Goal: Task Accomplishment & Management: Manage account settings

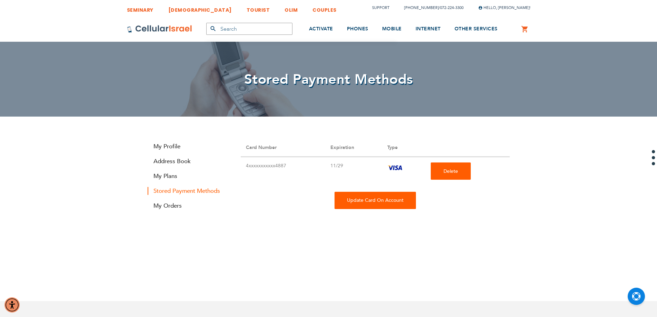
type input "[EMAIL_ADDRESS][DOMAIN_NAME]"
click at [360, 204] on div "Update Card On Account" at bounding box center [375, 200] width 81 height 17
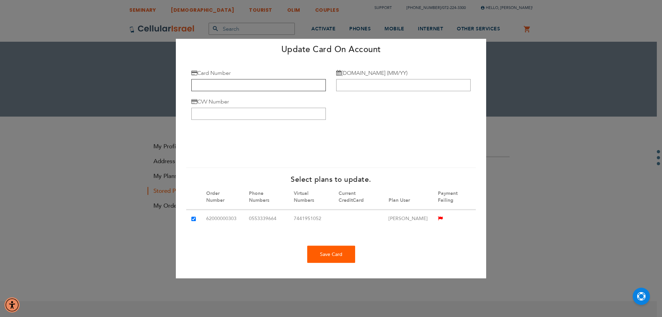
click at [241, 79] on input "Card Number" at bounding box center [258, 85] width 135 height 12
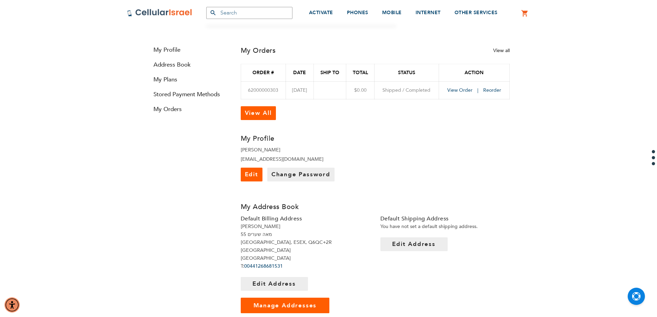
scroll to position [138, 0]
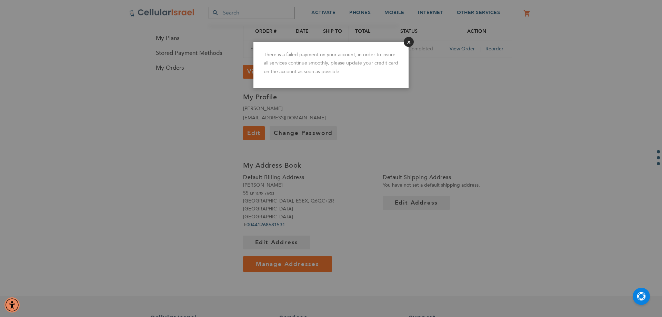
type input "[EMAIL_ADDRESS][DOMAIN_NAME]"
click at [410, 39] on button "Close" at bounding box center [409, 42] width 10 height 10
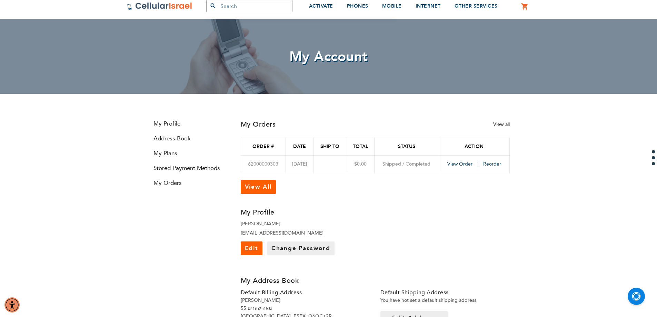
scroll to position [0, 0]
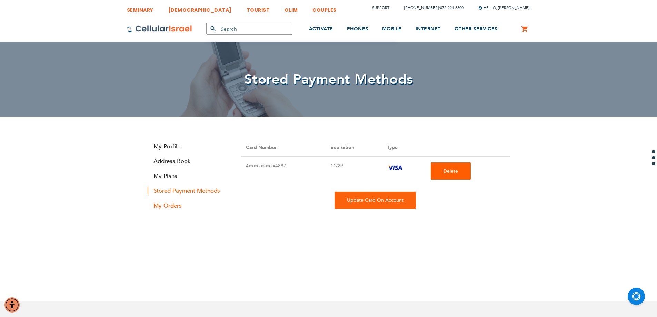
type input "[EMAIL_ADDRESS][DOMAIN_NAME]"
click at [166, 205] on link "My Orders" at bounding box center [189, 206] width 83 height 8
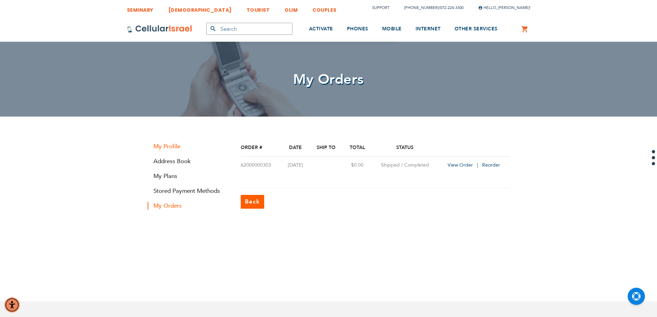
type input "[EMAIL_ADDRESS][DOMAIN_NAME]"
click at [159, 145] on link "My Profile" at bounding box center [189, 146] width 83 height 8
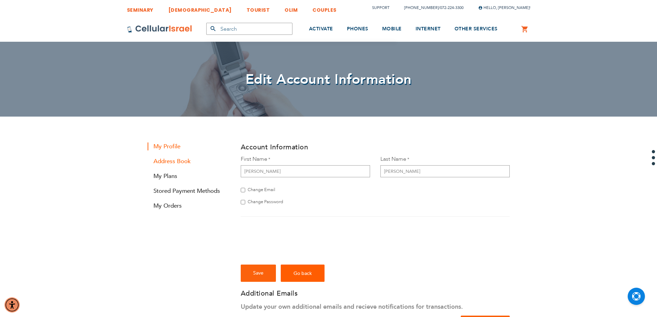
type input "[EMAIL_ADDRESS][DOMAIN_NAME]"
click at [163, 162] on link "Address Book" at bounding box center [189, 161] width 83 height 8
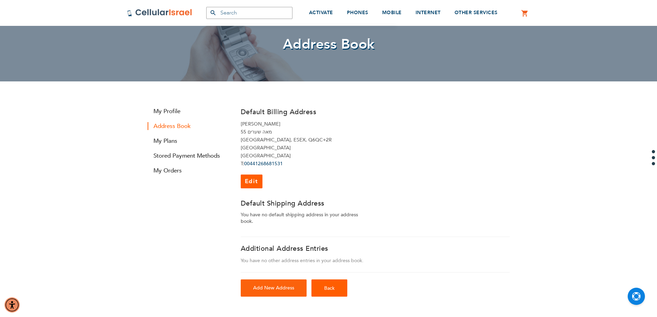
scroll to position [35, 0]
type input "[EMAIL_ADDRESS][DOMAIN_NAME]"
click at [167, 142] on link "My Plans" at bounding box center [189, 142] width 83 height 8
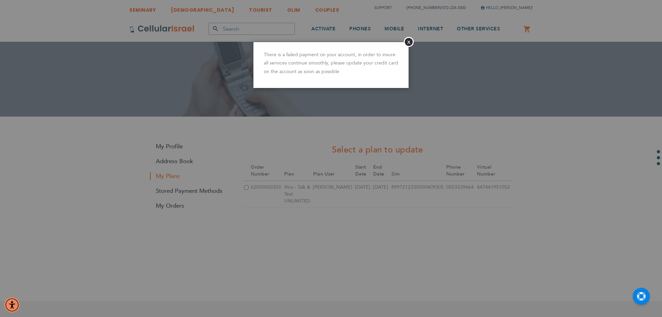
type input "[EMAIL_ADDRESS][DOMAIN_NAME]"
click at [422, 50] on aside "Close There is a failed payment on your account, in order to insure all service…" at bounding box center [331, 158] width 207 height 317
click at [407, 43] on button "Close" at bounding box center [409, 42] width 10 height 10
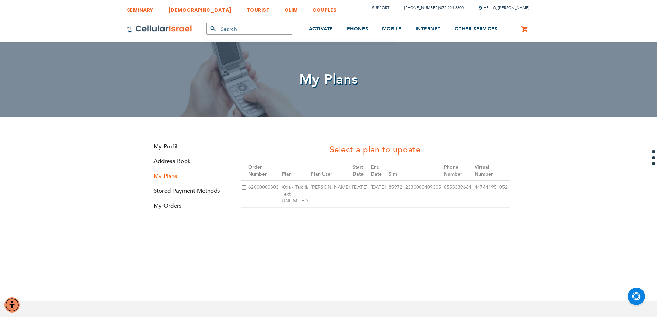
click at [526, 26] on link "0 My Cart" at bounding box center [525, 29] width 8 height 8
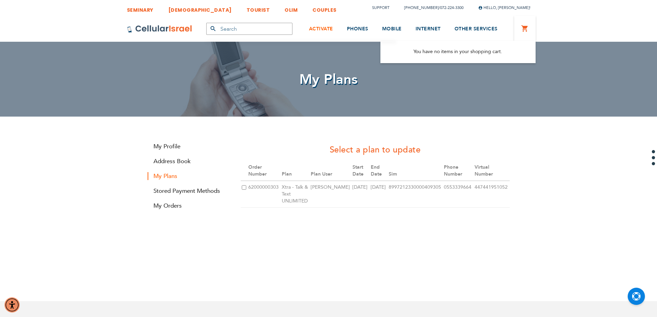
click at [321, 29] on span "ACTIVATE" at bounding box center [321, 29] width 24 height 7
